Goal: Task Accomplishment & Management: Use online tool/utility

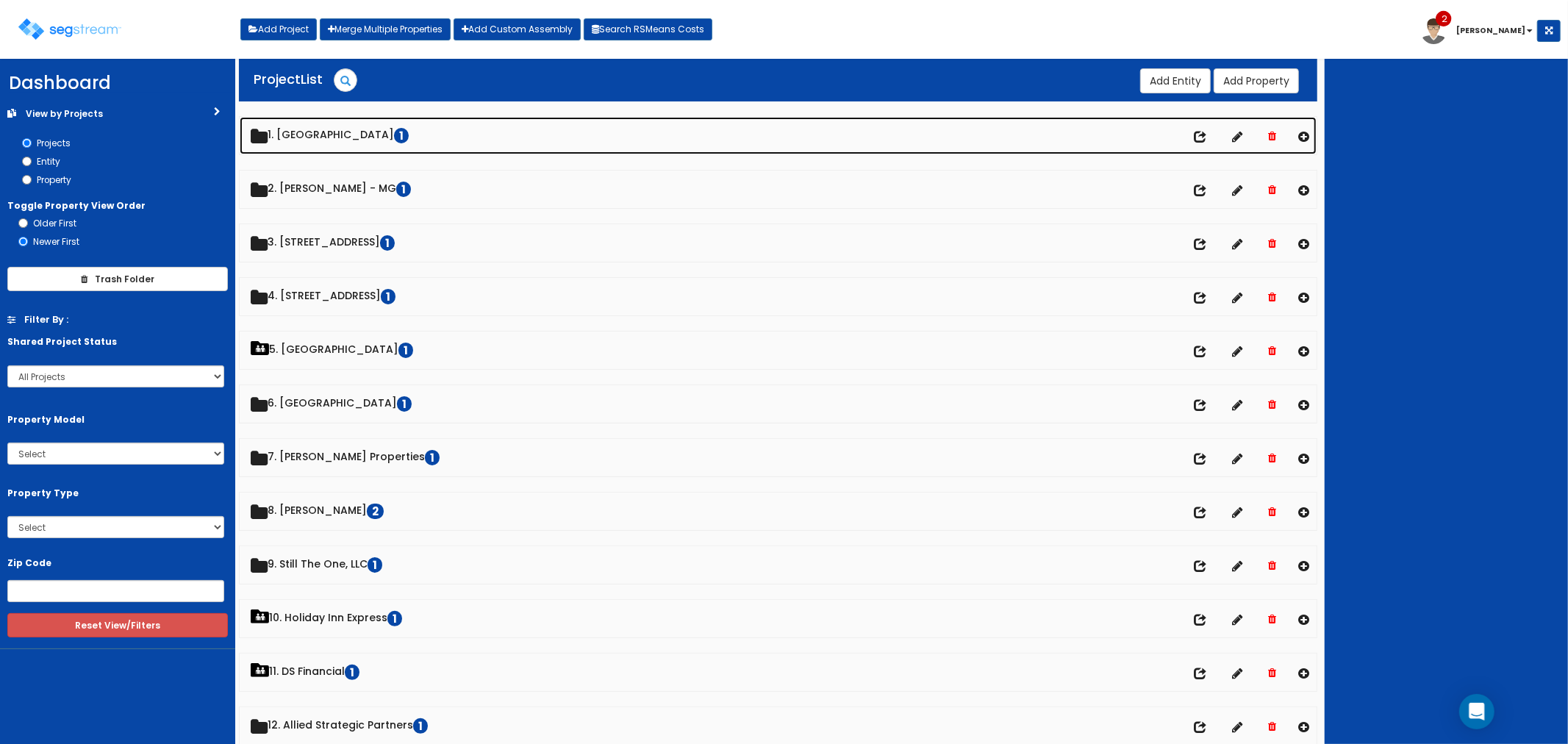
click at [324, 129] on link "1. Palace Regency Hall 1" at bounding box center [778, 136] width 1078 height 37
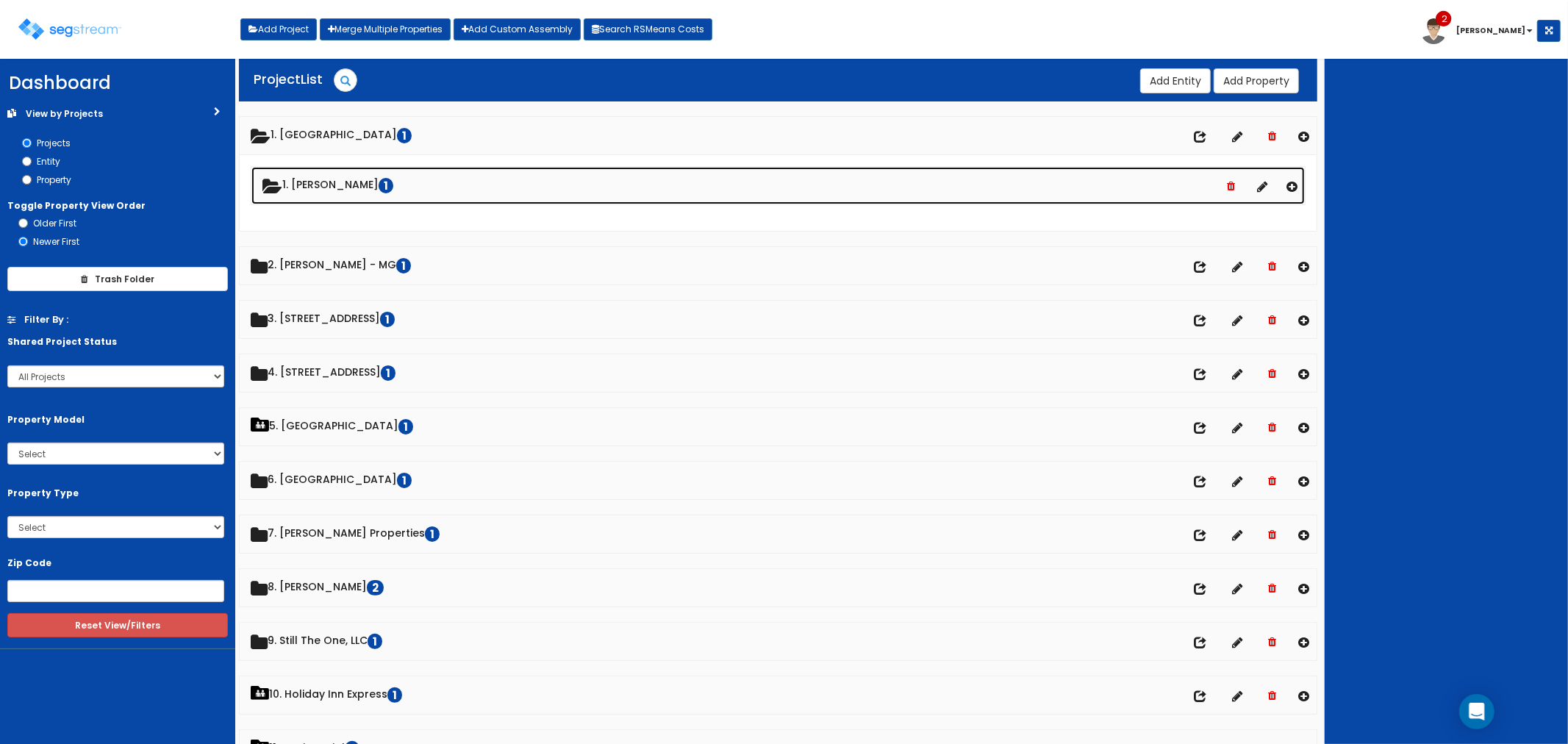
click at [328, 181] on link "1. Enrique Medrano 1" at bounding box center [778, 186] width 1054 height 37
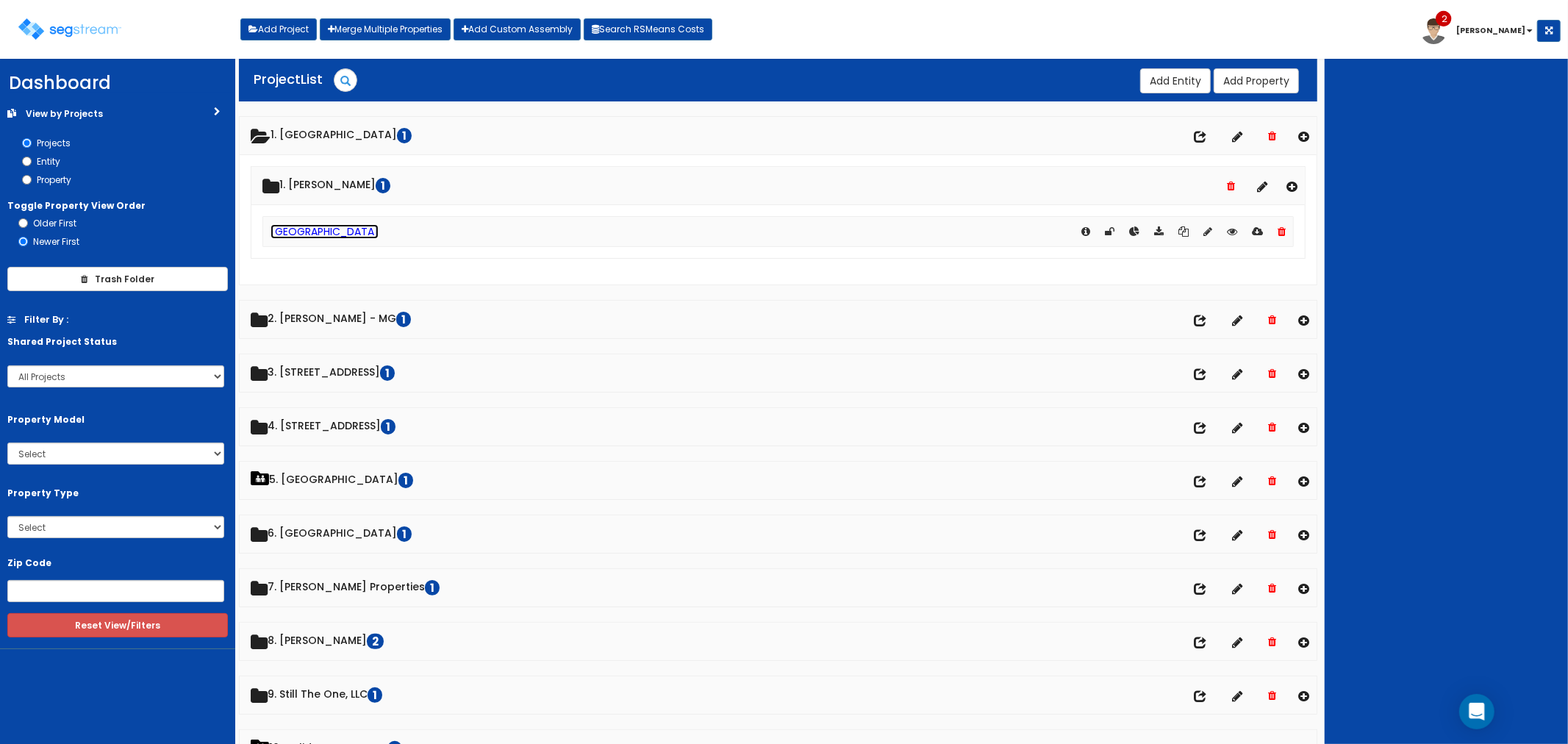
click at [328, 230] on link "[GEOGRAPHIC_DATA]" at bounding box center [324, 231] width 108 height 15
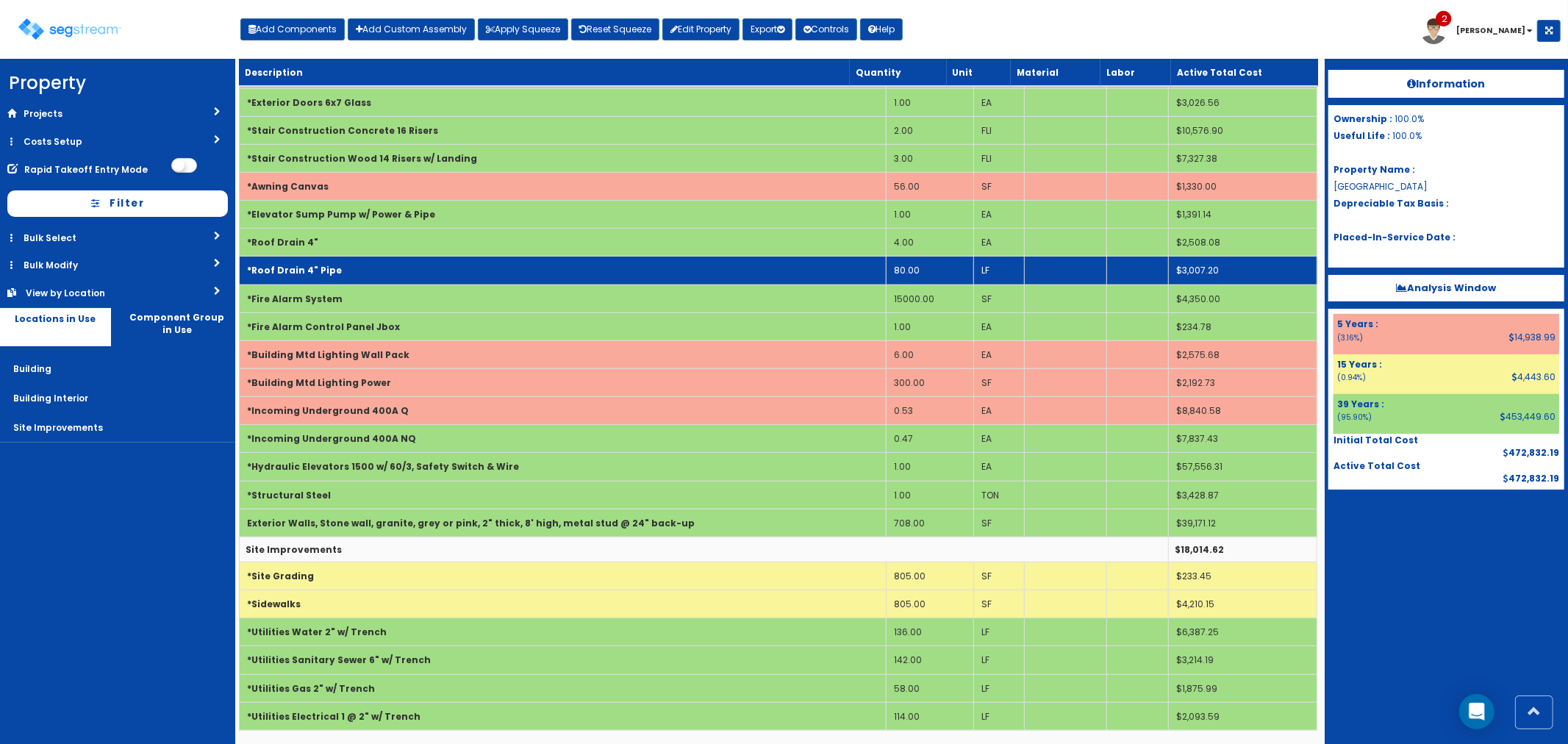
scroll to position [314, 0]
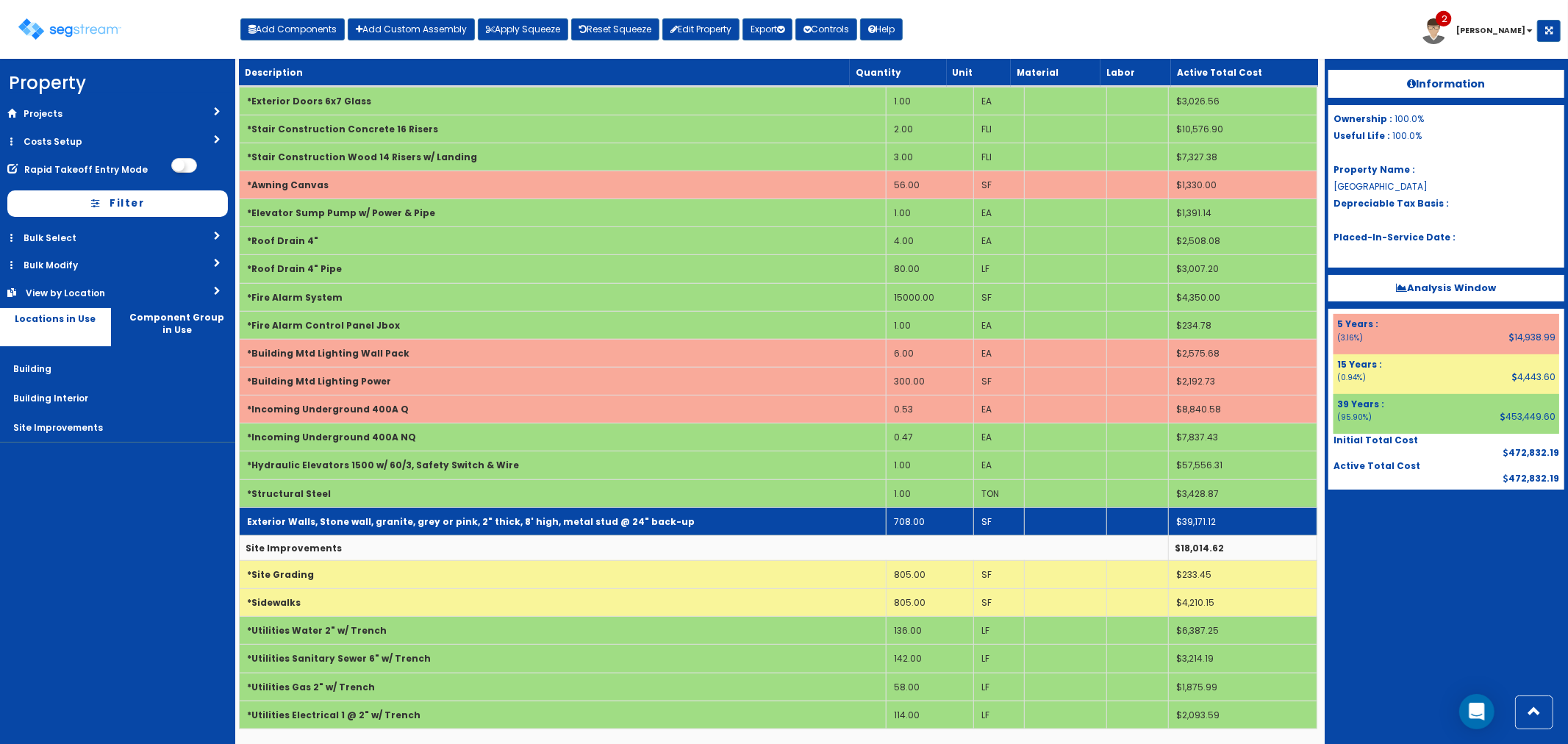
click at [594, 511] on td "Exterior Walls, Stone wall, granite, grey or pink, 2" thick, 8' high, metal stu…" at bounding box center [562, 521] width 647 height 28
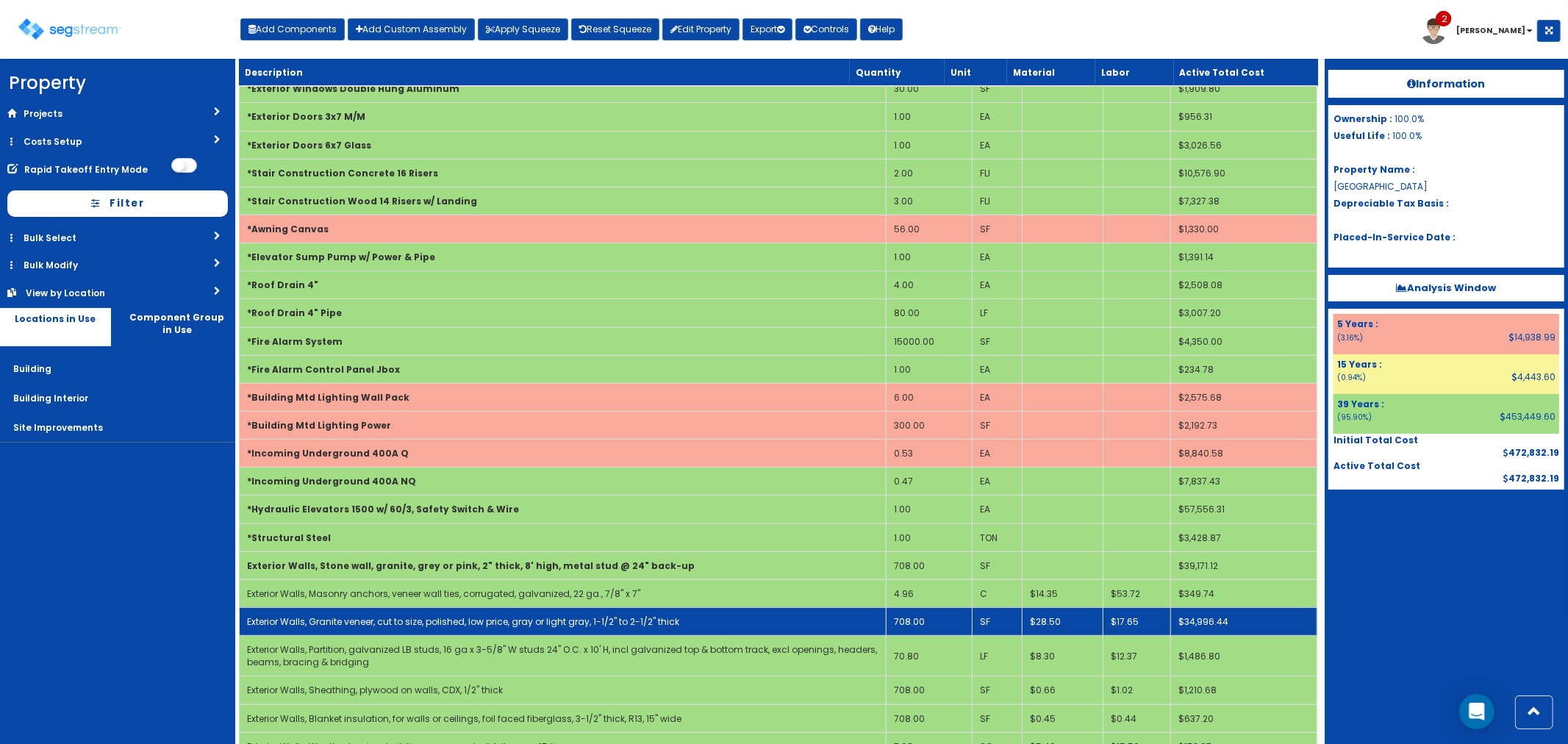
scroll to position [232, 0]
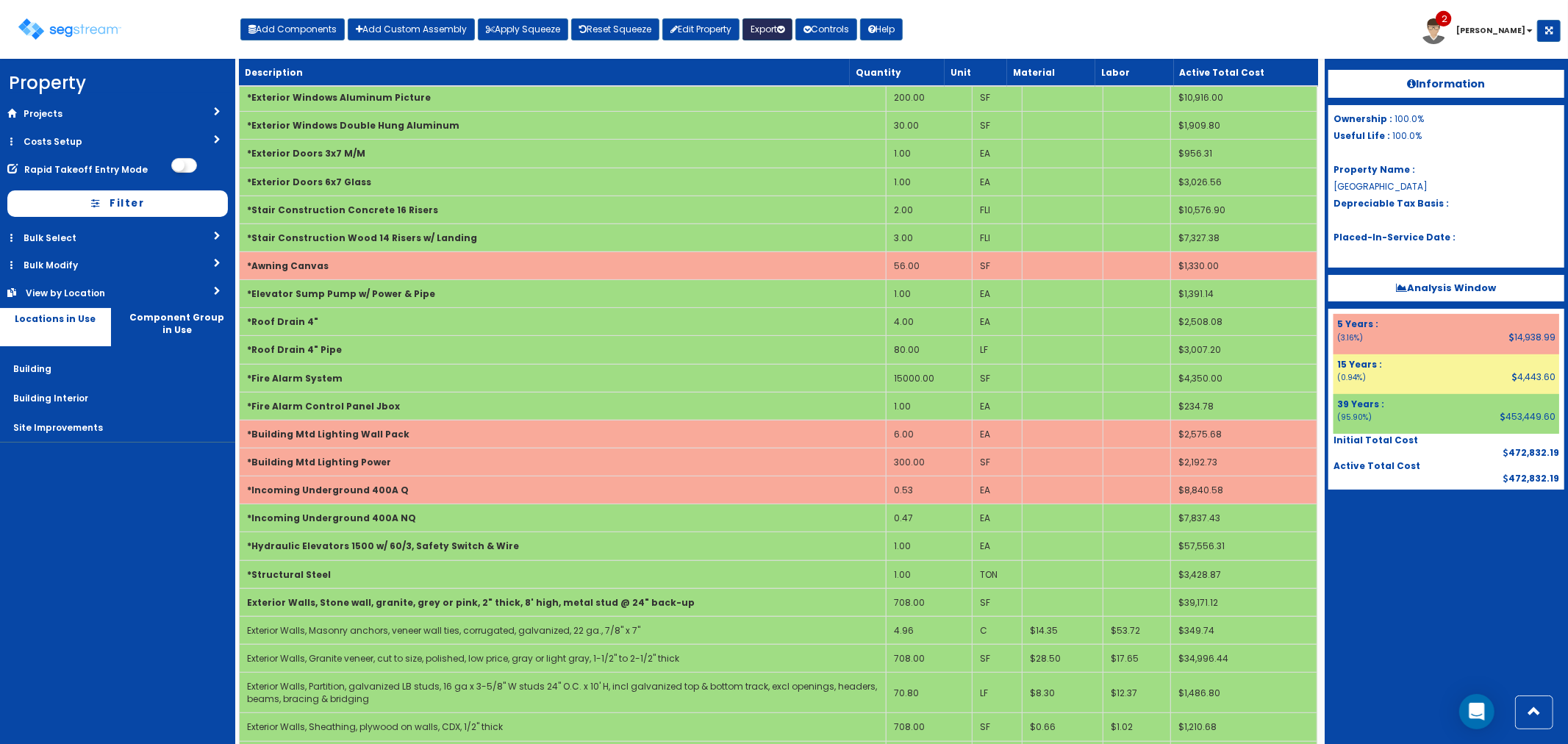
click at [773, 31] on button "Export" at bounding box center [768, 29] width 50 height 22
click at [840, 27] on button "Controls" at bounding box center [825, 29] width 61 height 22
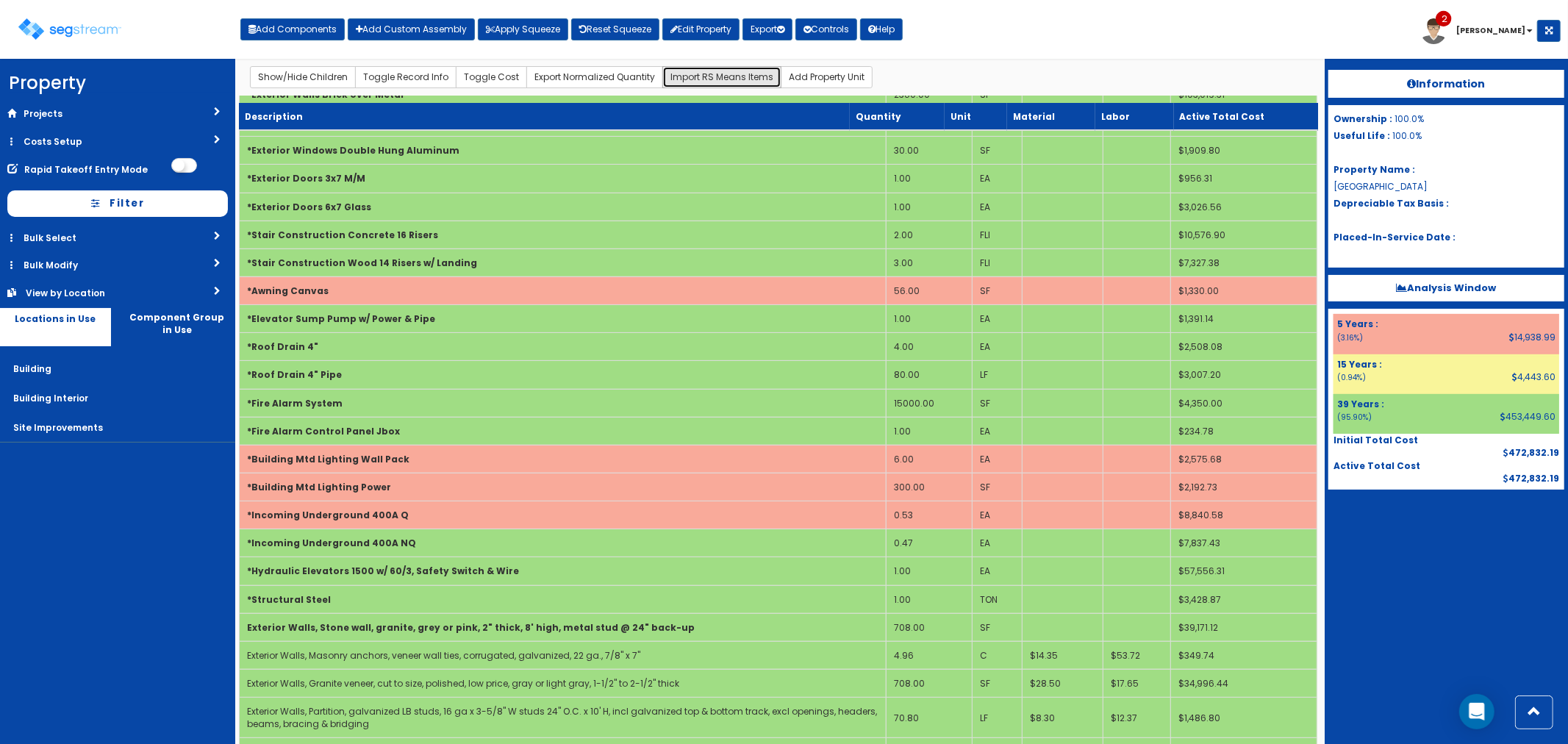
click at [702, 78] on button "Import RS Means Items" at bounding box center [721, 76] width 119 height 22
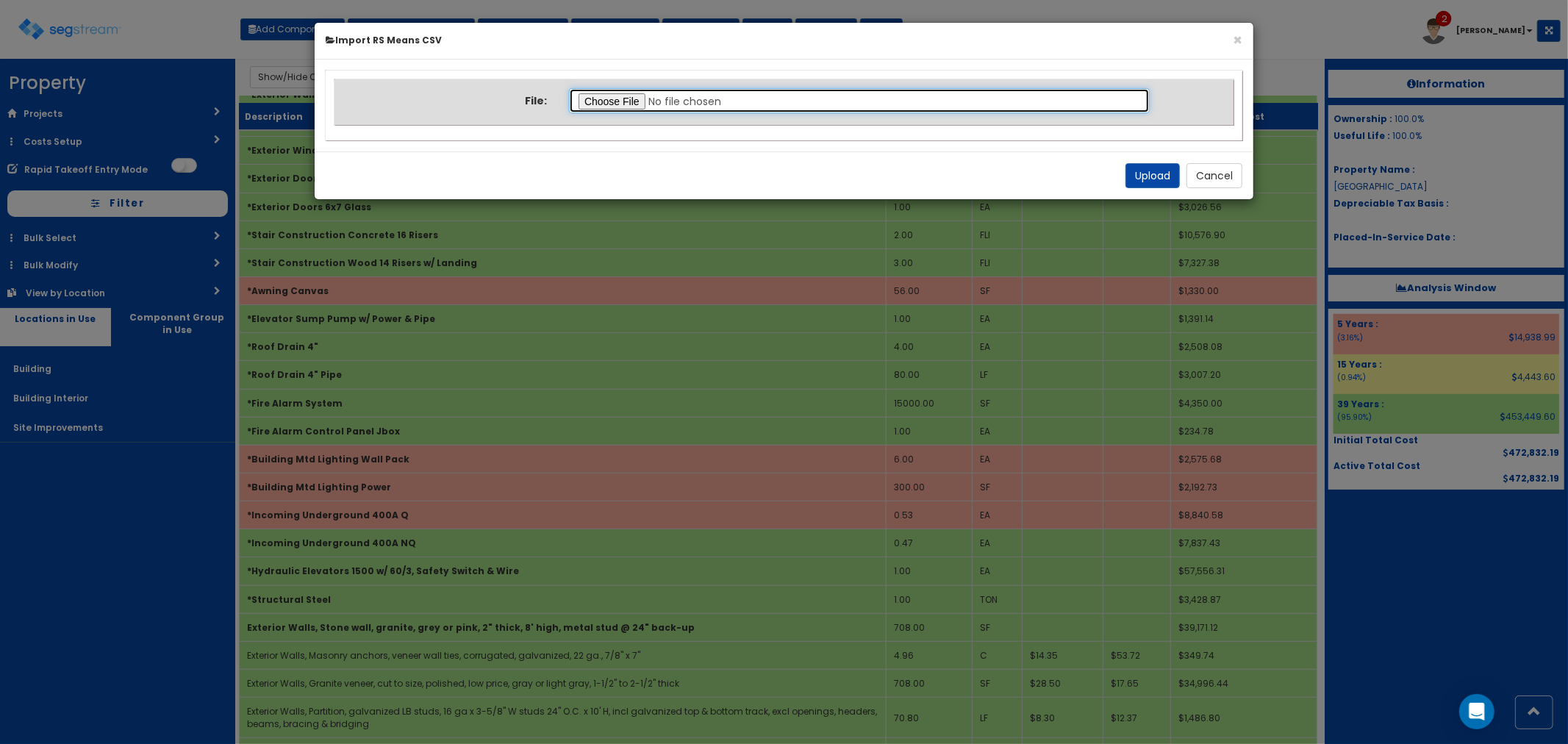
click at [615, 100] on input "file" at bounding box center [859, 100] width 581 height 25
type input "C:\fakepath\Notes Building Interior.csv"
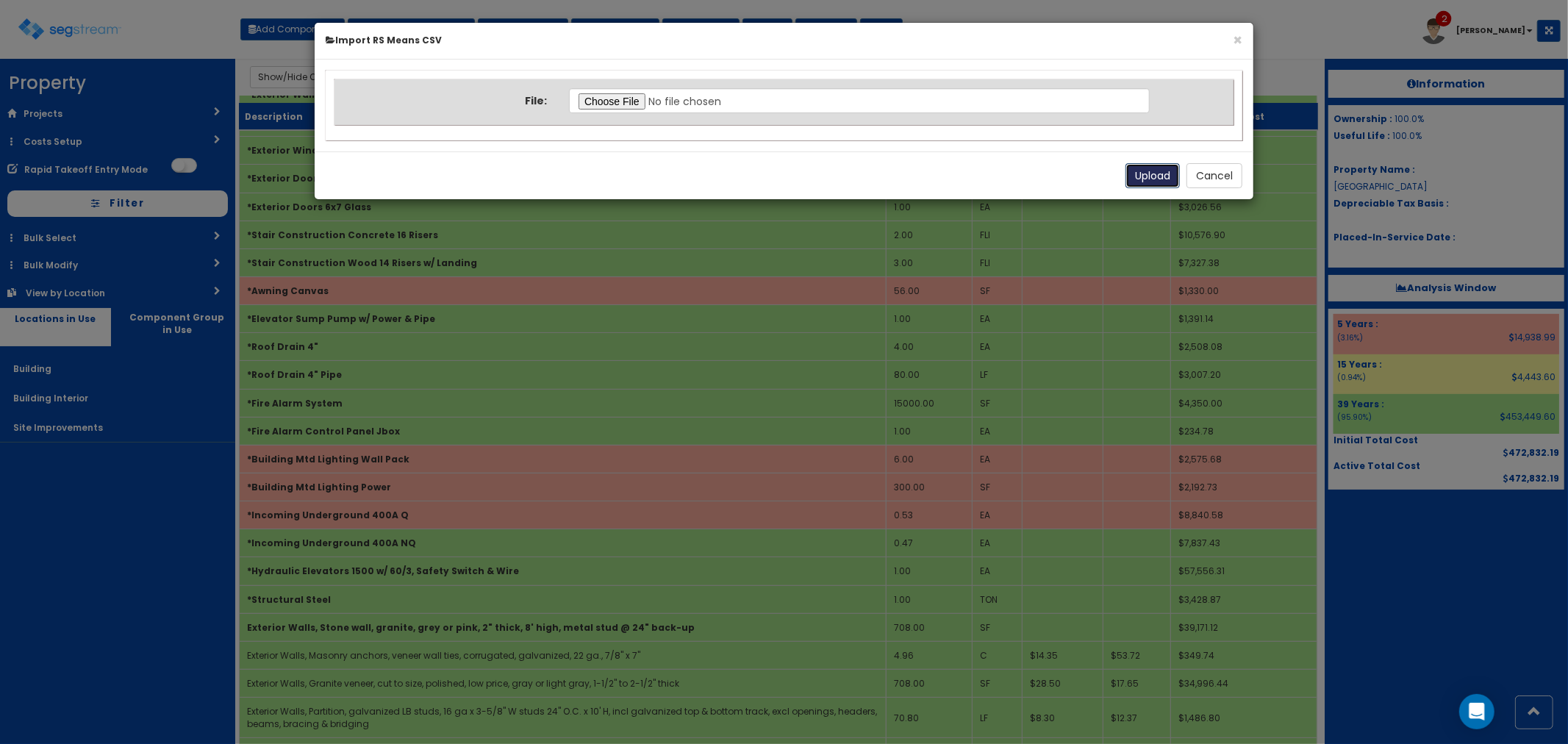
click at [1143, 172] on button "Upload" at bounding box center [1152, 176] width 54 height 25
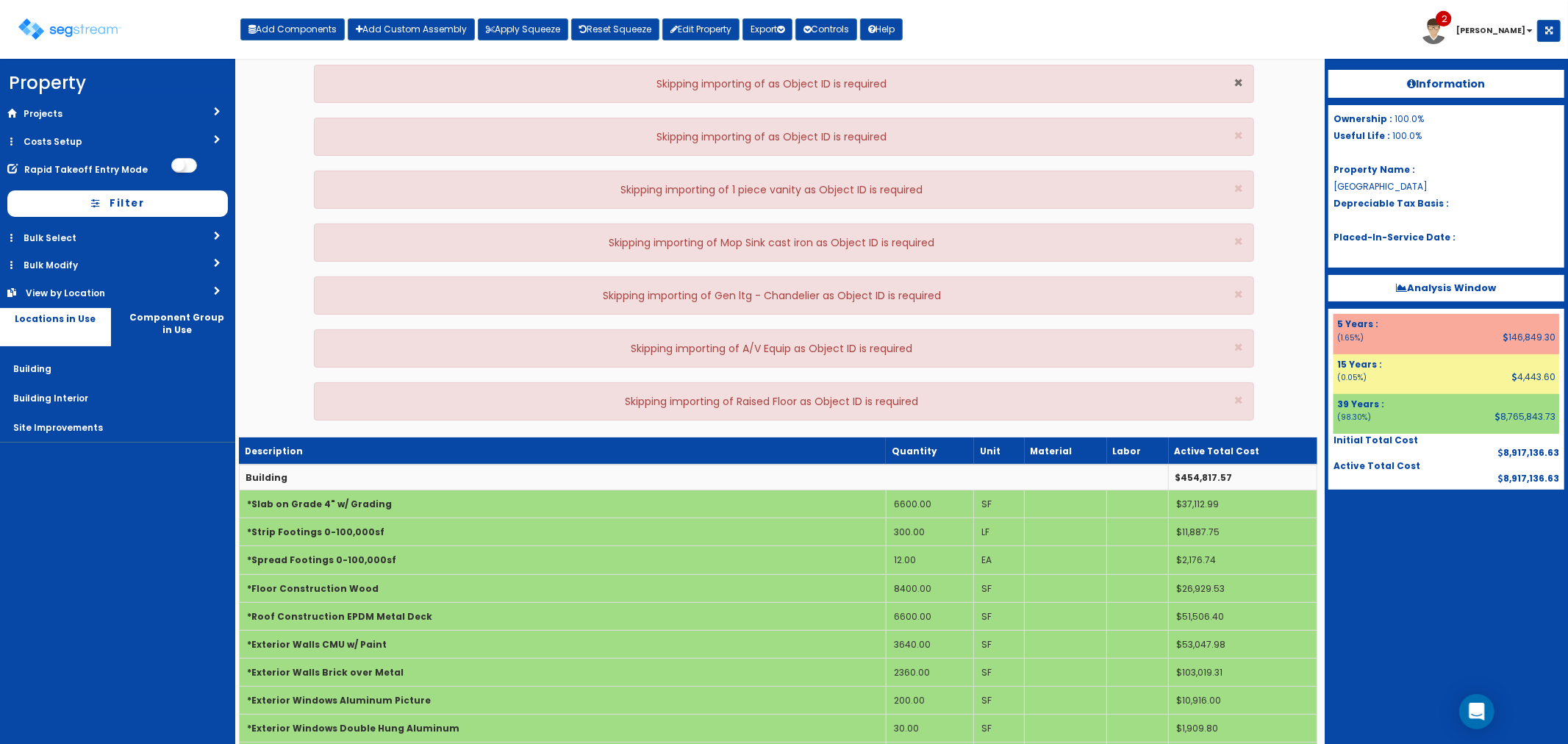
click at [1239, 88] on span "×" at bounding box center [1238, 83] width 10 height 21
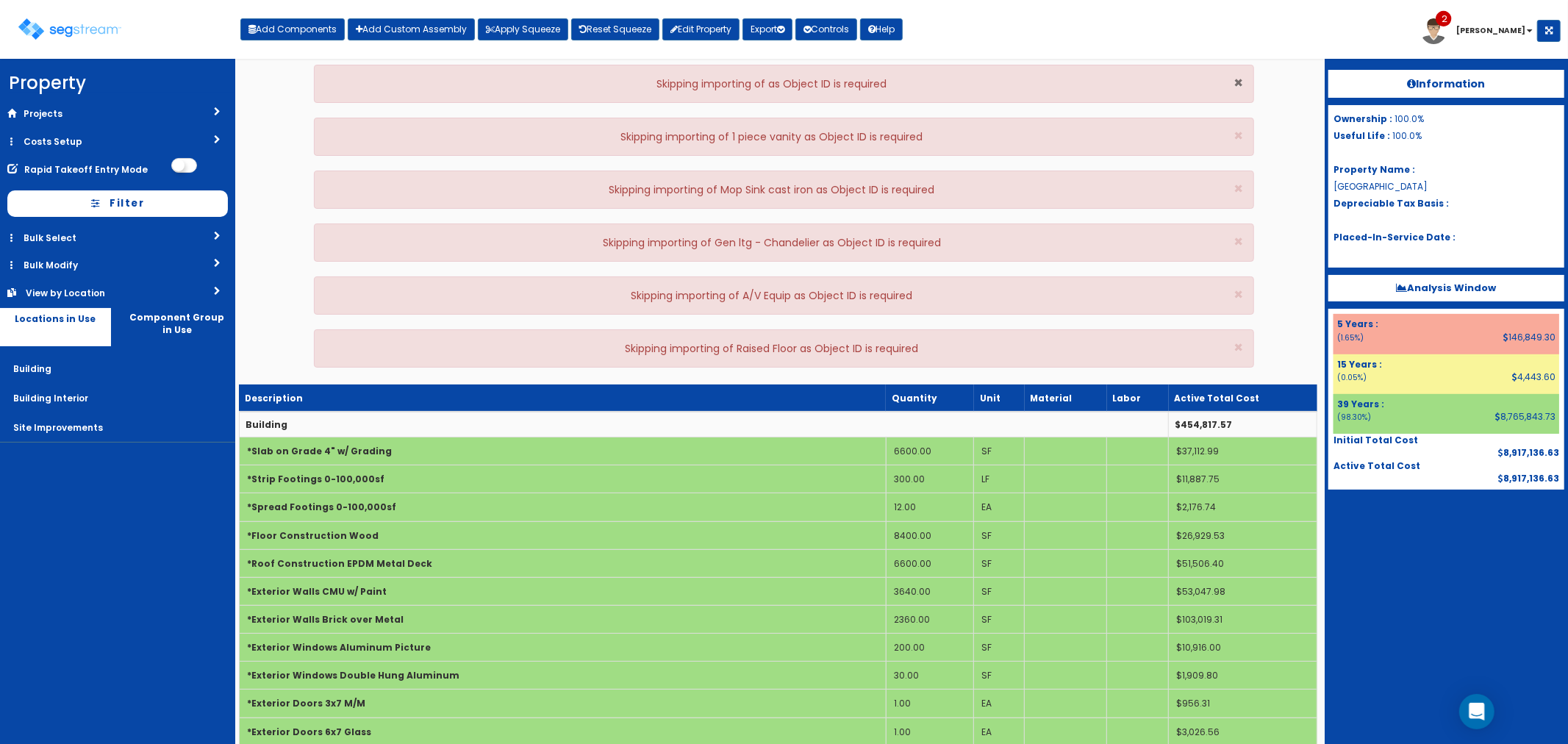
click at [1239, 88] on span "×" at bounding box center [1238, 83] width 10 height 21
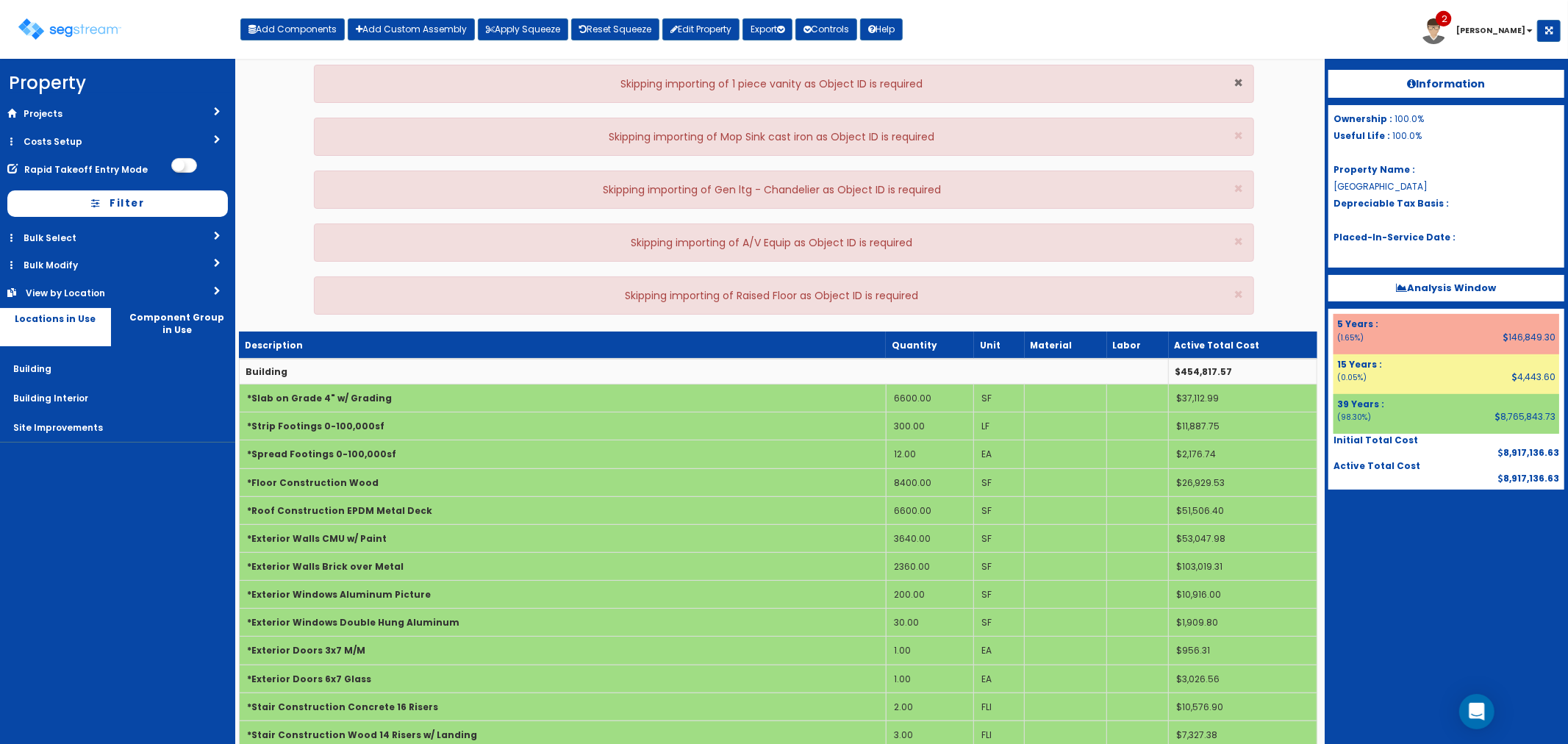
click at [1239, 88] on span "×" at bounding box center [1238, 83] width 10 height 21
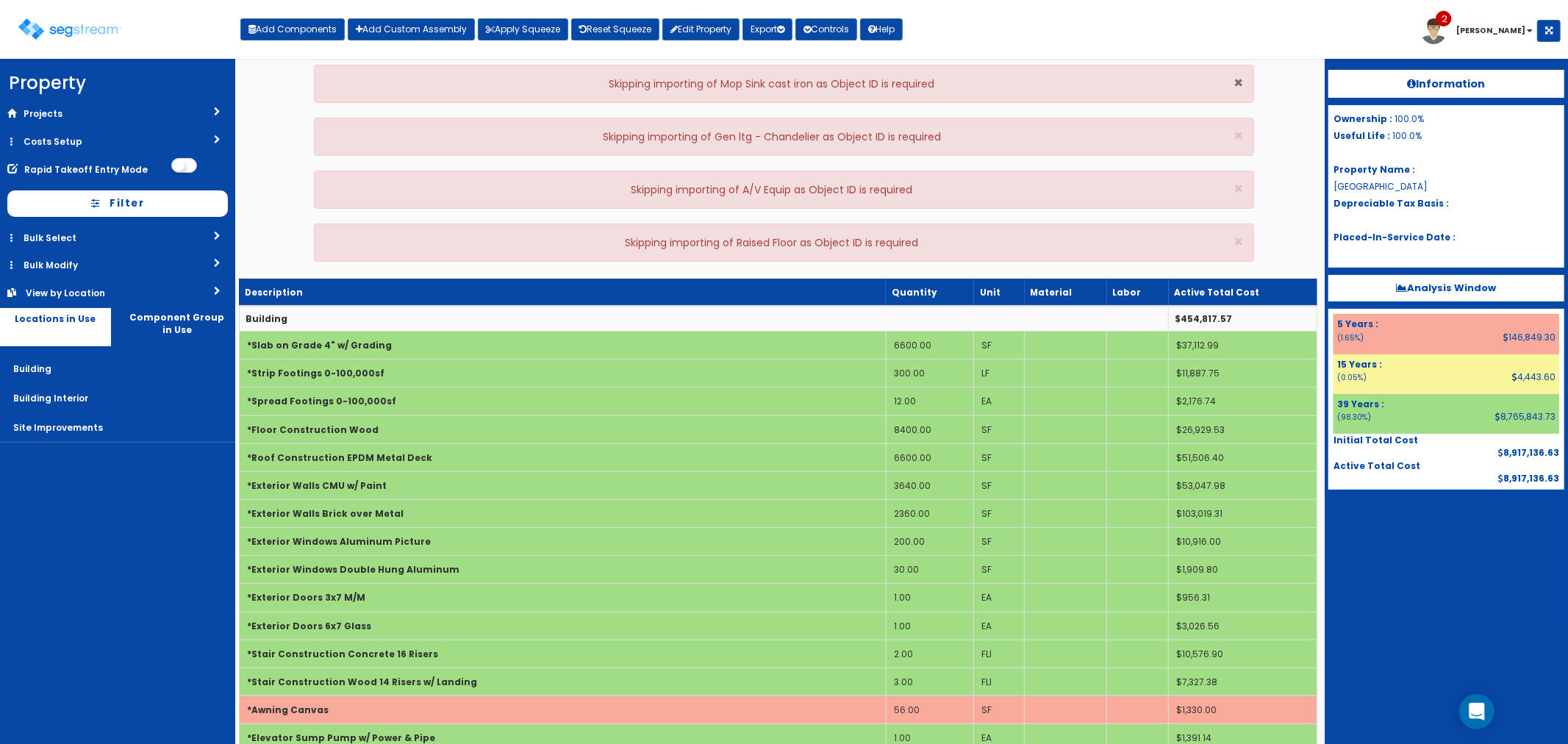
click at [1239, 88] on span "×" at bounding box center [1238, 83] width 10 height 21
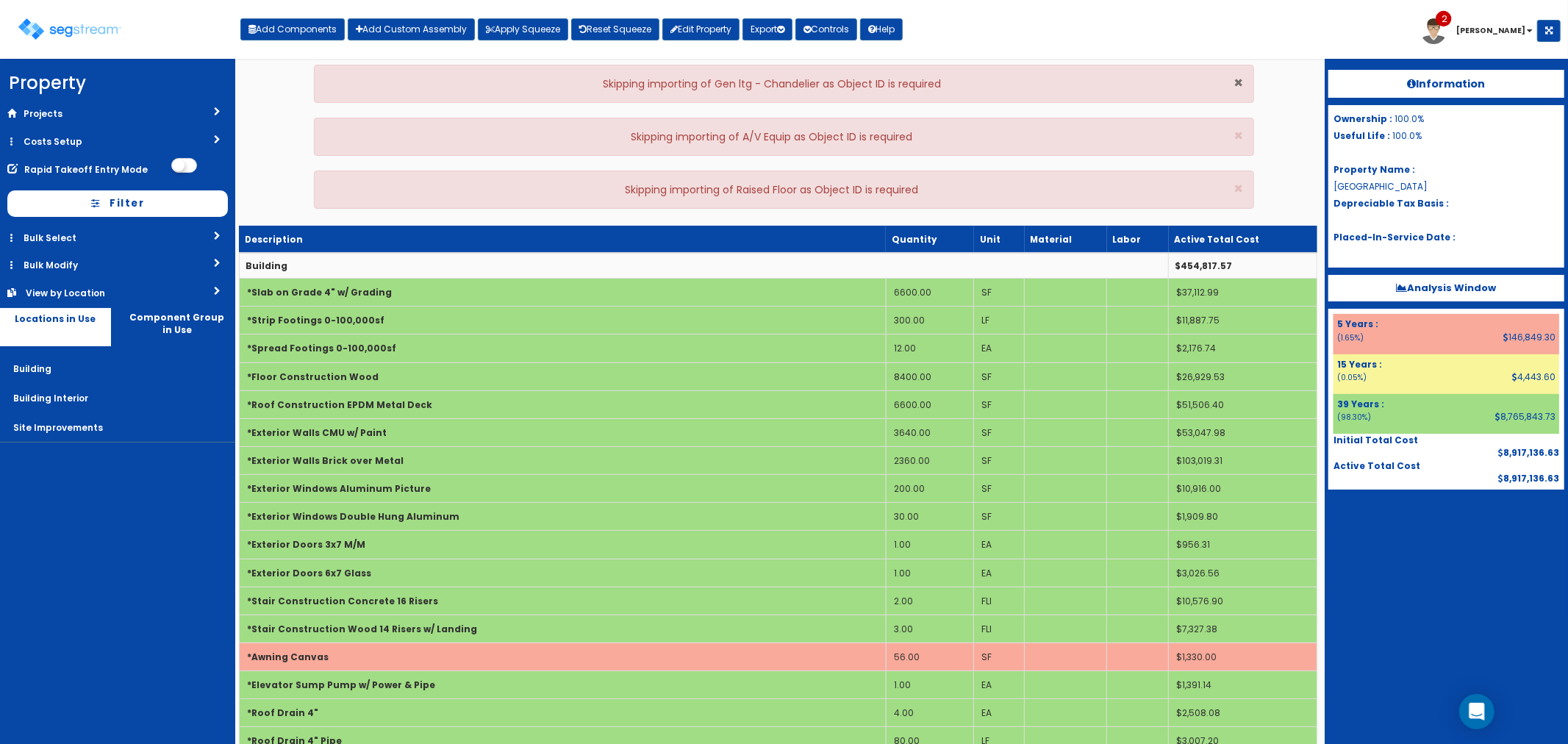
click at [1239, 88] on span "×" at bounding box center [1238, 83] width 10 height 21
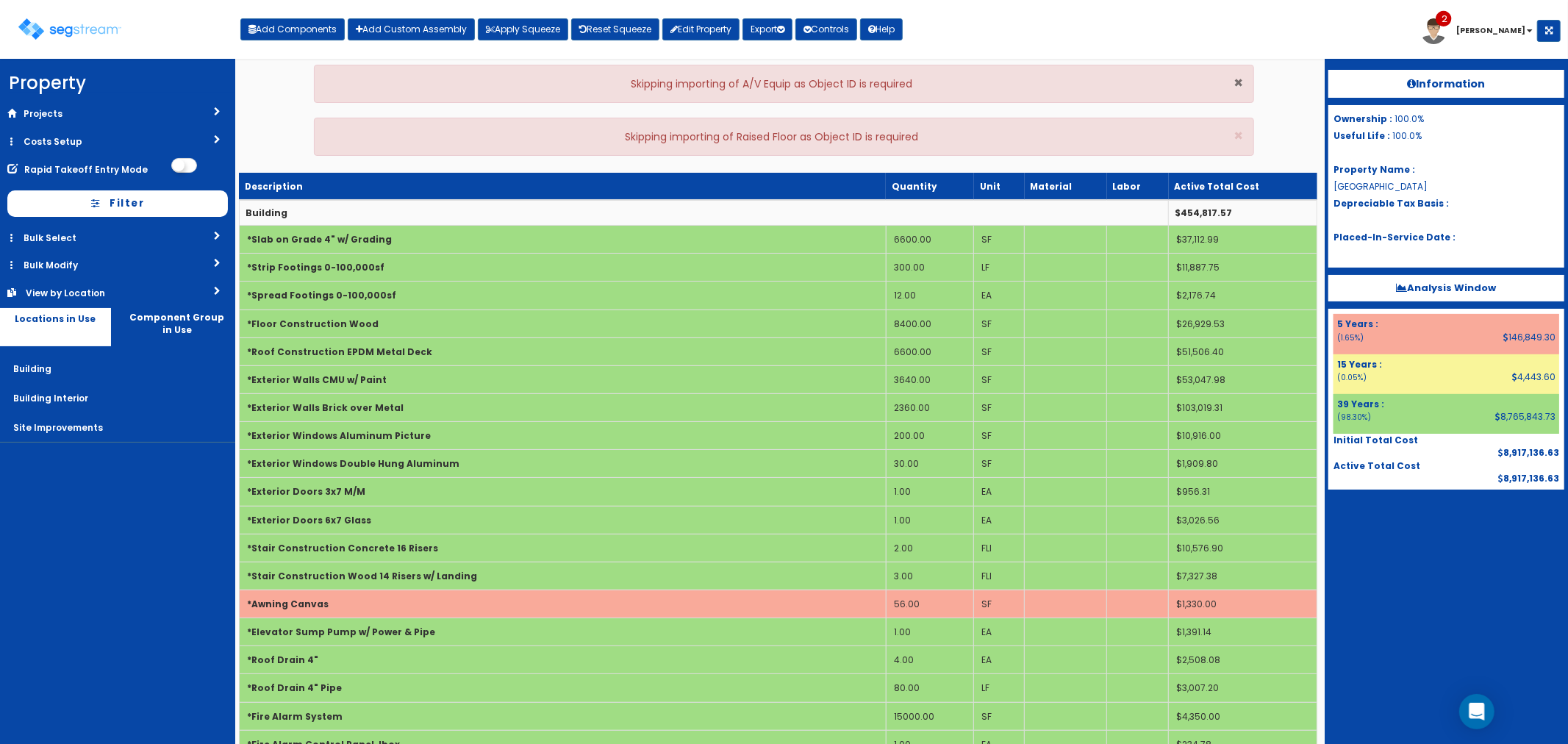
click at [1239, 88] on span "×" at bounding box center [1238, 83] width 10 height 21
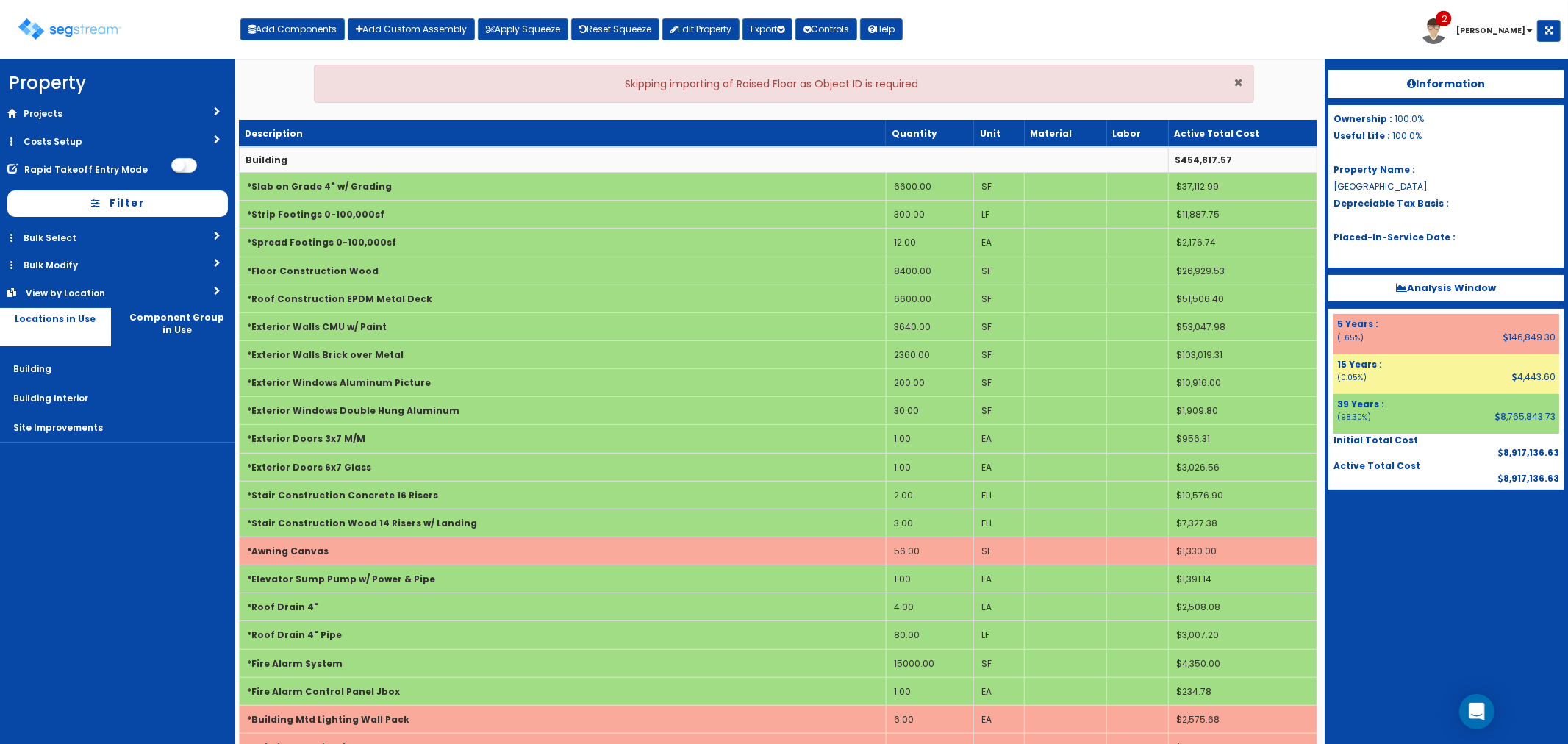
click at [1239, 88] on span "×" at bounding box center [1238, 83] width 10 height 21
